Goal: Navigation & Orientation: Find specific page/section

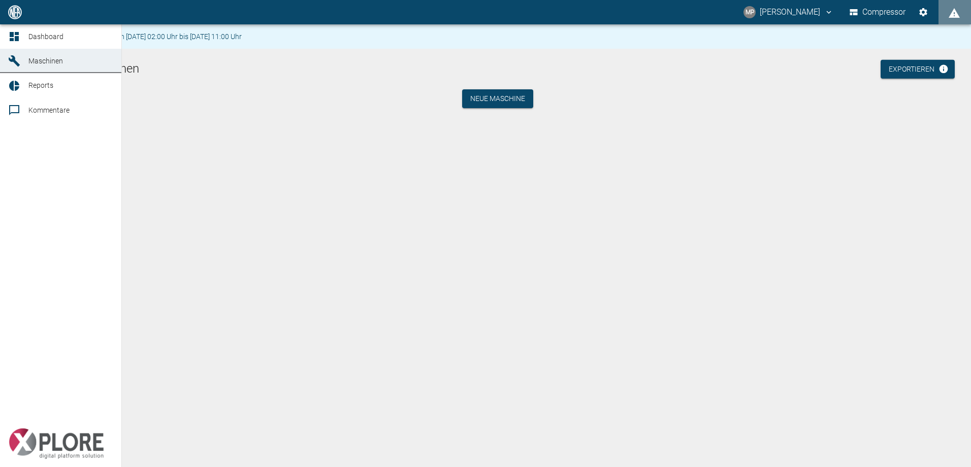
drag, startPoint x: 0, startPoint y: 0, endPoint x: 8, endPoint y: 58, distance: 58.9
click at [8, 58] on link "Maschinen" at bounding box center [60, 61] width 121 height 24
click at [20, 85] on icon at bounding box center [14, 86] width 12 height 12
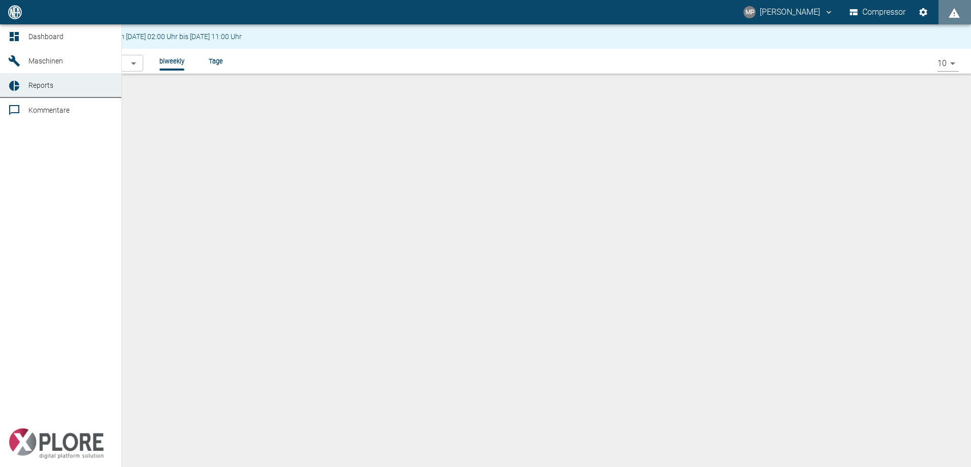
click at [44, 41] on span "Dashboard" at bounding box center [70, 36] width 85 height 12
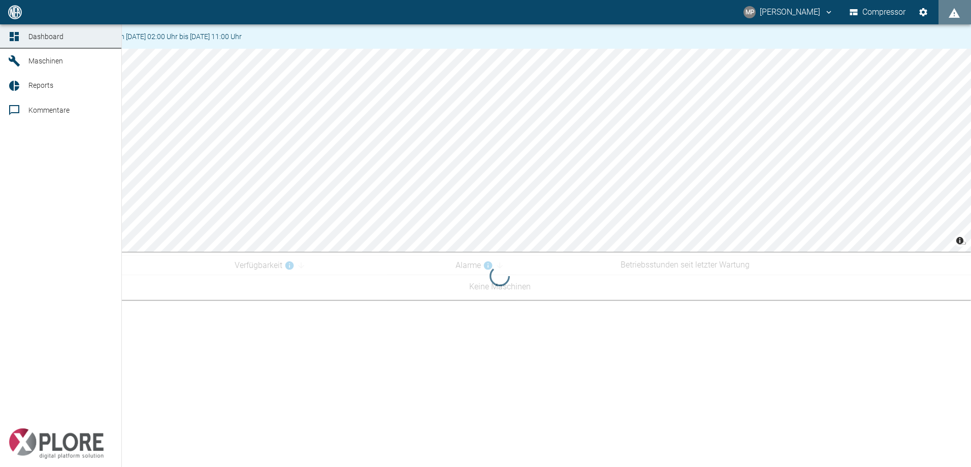
click at [27, 64] on link "Maschinen" at bounding box center [60, 61] width 121 height 24
